Goal: Task Accomplishment & Management: Manage account settings

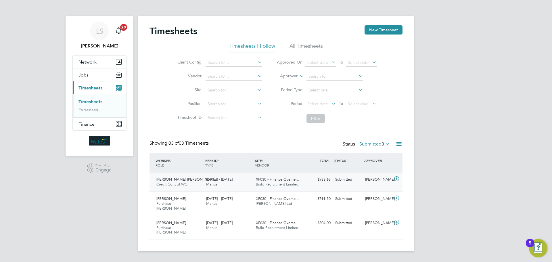
click at [398, 178] on icon at bounding box center [396, 179] width 7 height 5
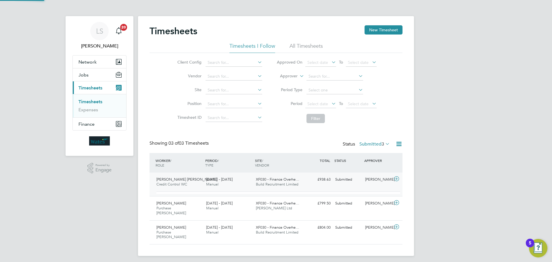
scroll to position [10, 56]
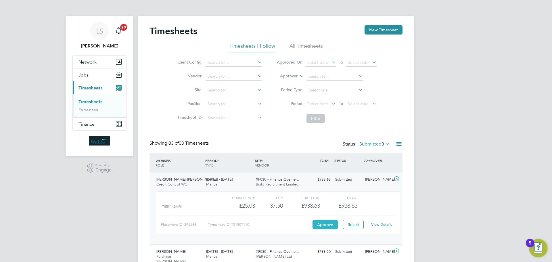
click at [325, 226] on button "Approve" at bounding box center [325, 224] width 25 height 9
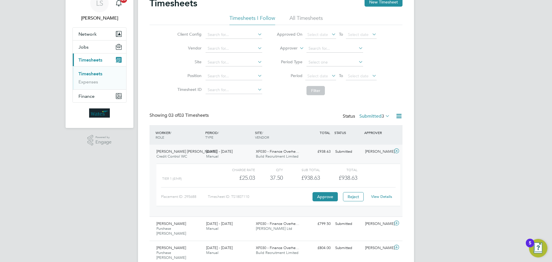
scroll to position [29, 0]
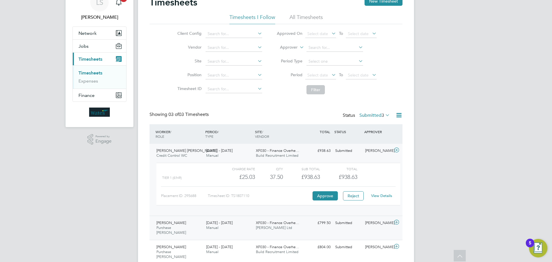
click at [397, 222] on icon at bounding box center [396, 222] width 7 height 5
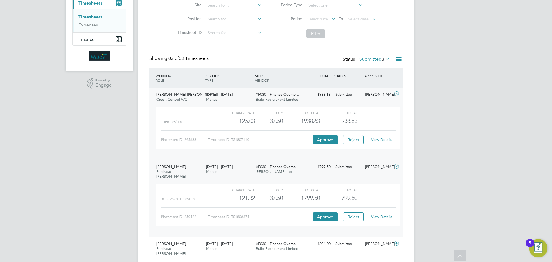
scroll to position [95, 0]
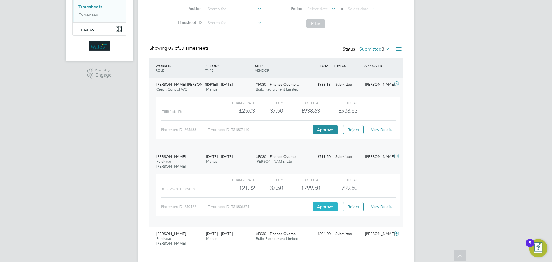
click at [324, 204] on button "Approve" at bounding box center [325, 206] width 25 height 9
click at [396, 231] on icon at bounding box center [396, 233] width 7 height 5
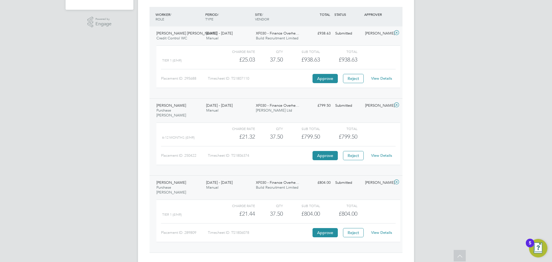
scroll to position [148, 0]
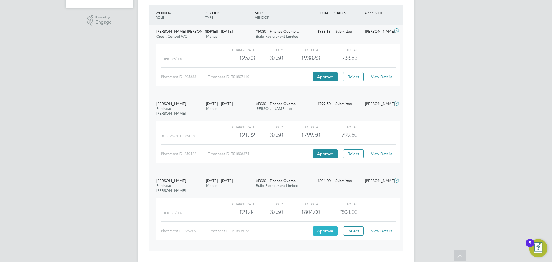
click at [319, 226] on button "Approve" at bounding box center [325, 230] width 25 height 9
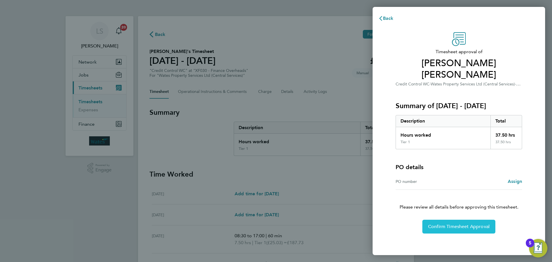
click at [473, 220] on button "Confirm Timesheet Approval" at bounding box center [459, 227] width 73 height 14
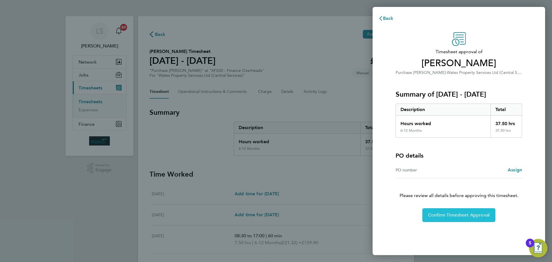
click at [450, 213] on span "Confirm Timesheet Approval" at bounding box center [459, 215] width 62 height 6
click at [442, 220] on button "Confirm Timesheet Approval" at bounding box center [459, 215] width 73 height 14
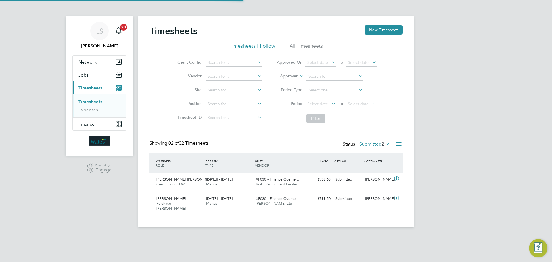
scroll to position [15, 50]
